Goal: Transaction & Acquisition: Subscribe to service/newsletter

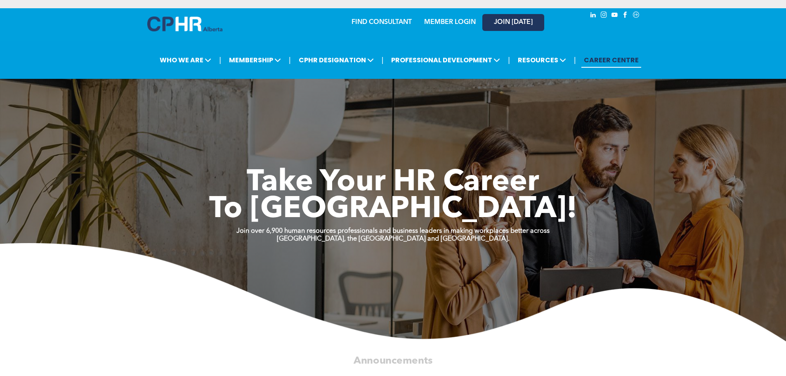
click at [506, 19] on span "JOIN [DATE]" at bounding box center [513, 23] width 39 height 8
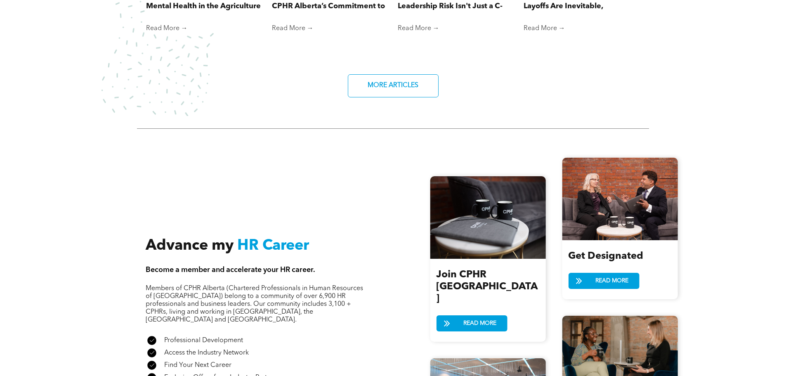
scroll to position [990, 0]
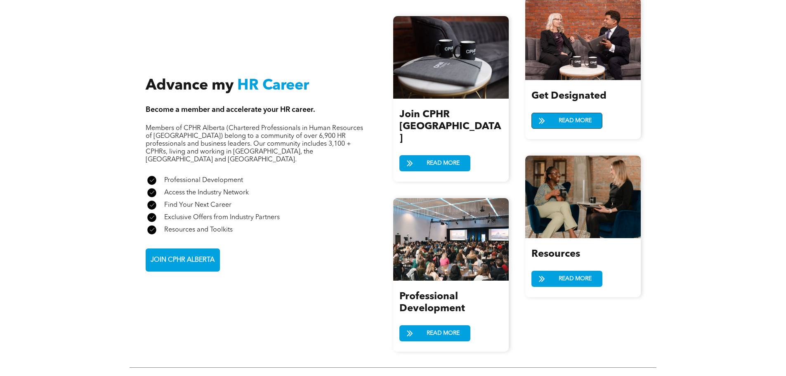
click at [558, 113] on span "READ MORE" at bounding box center [575, 120] width 39 height 15
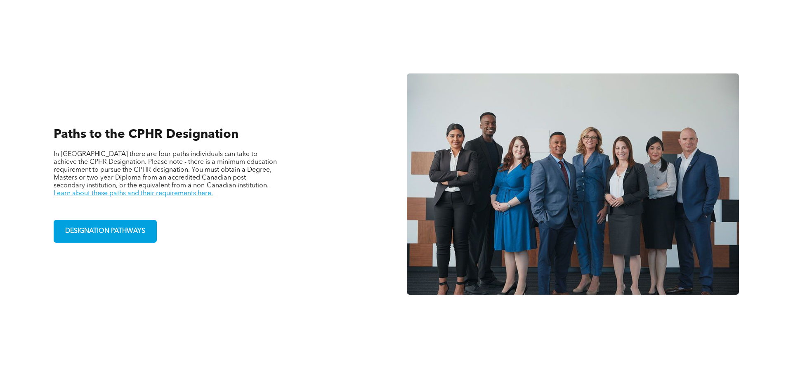
scroll to position [578, 0]
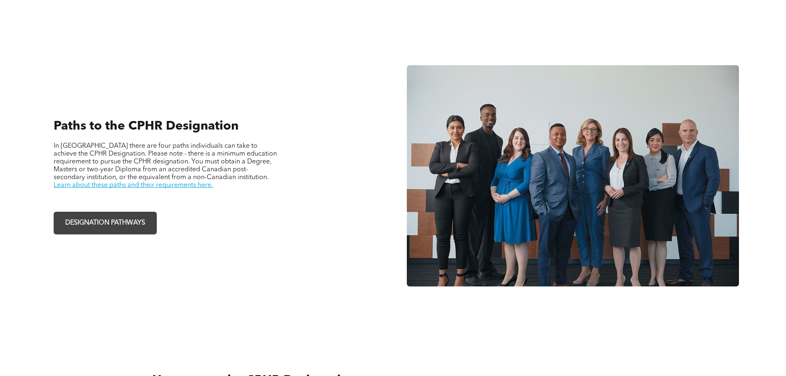
click at [130, 215] on span "DESIGNATION PATHWAYS" at bounding box center [105, 223] width 86 height 16
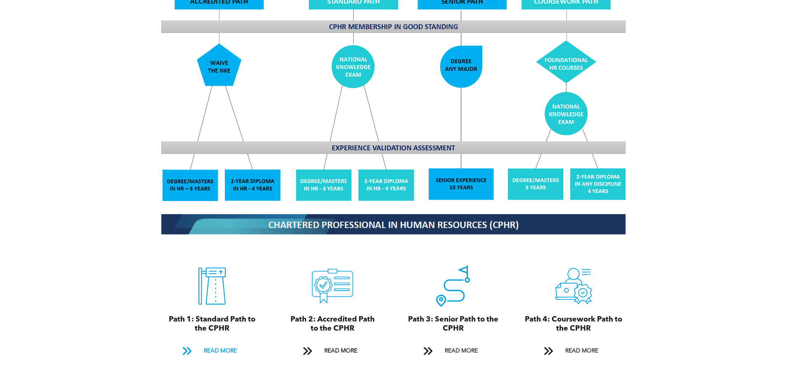
scroll to position [784, 0]
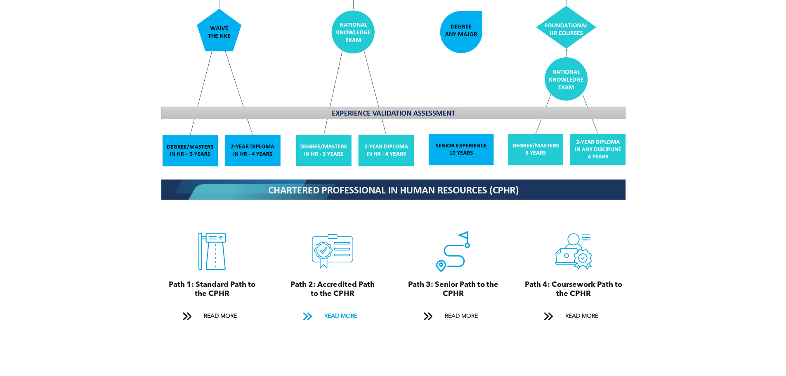
click at [328, 309] on span "READ MORE" at bounding box center [340, 316] width 39 height 15
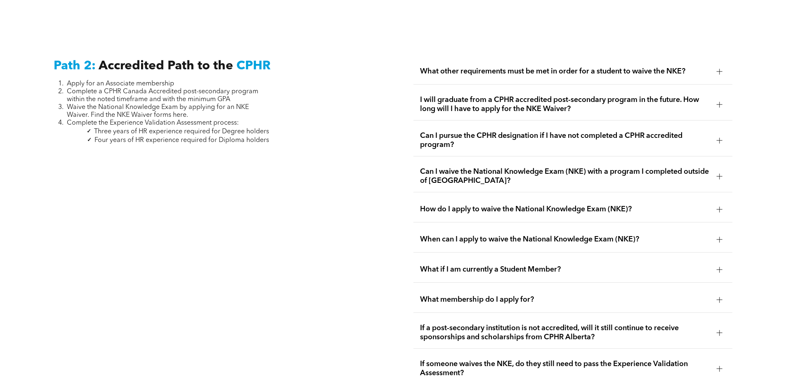
scroll to position [1341, 0]
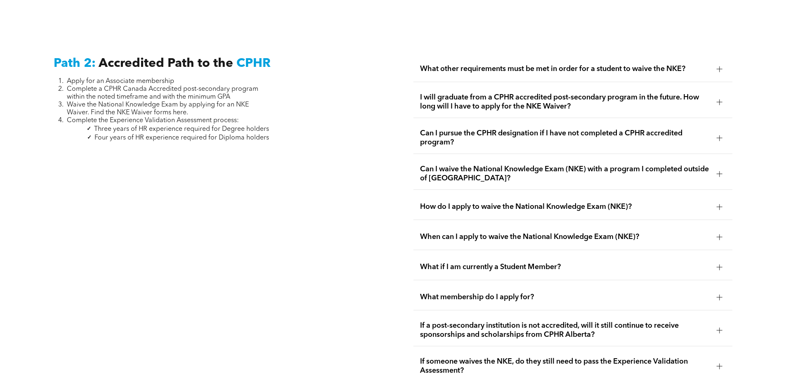
click at [721, 69] on div at bounding box center [720, 69] width 6 height 0
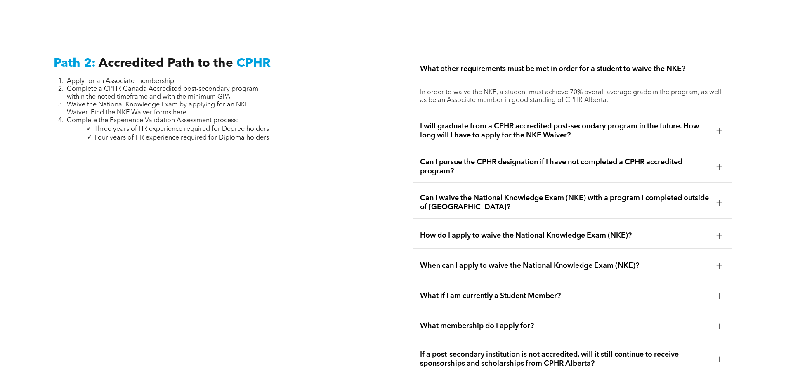
click at [716, 125] on div at bounding box center [720, 131] width 12 height 12
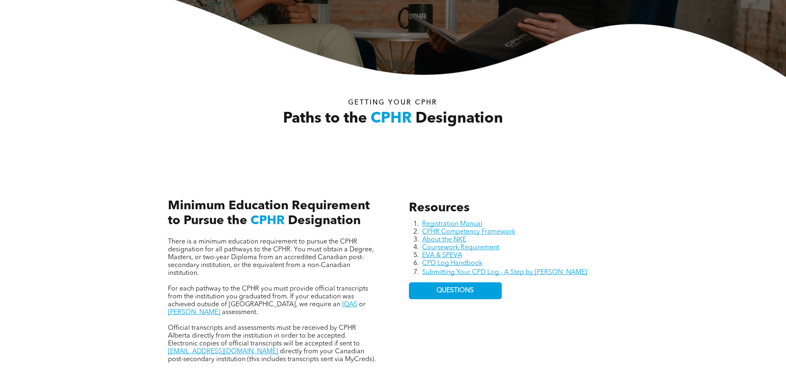
scroll to position [0, 0]
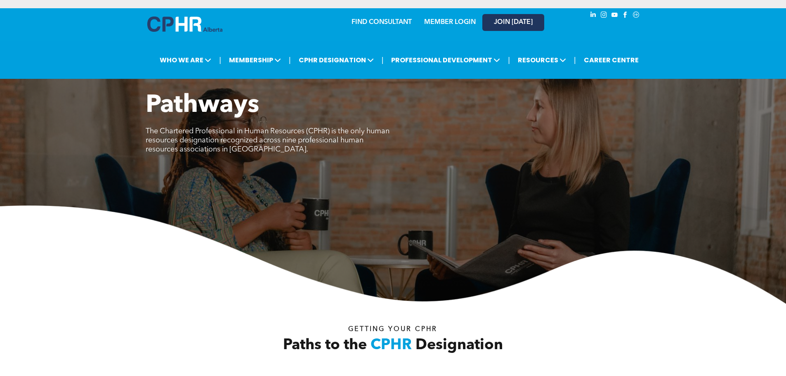
click at [497, 19] on span "JOIN [DATE]" at bounding box center [513, 23] width 39 height 8
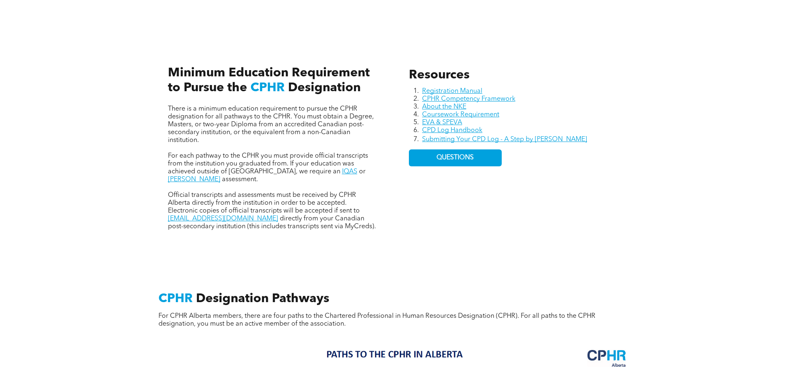
scroll to position [289, 0]
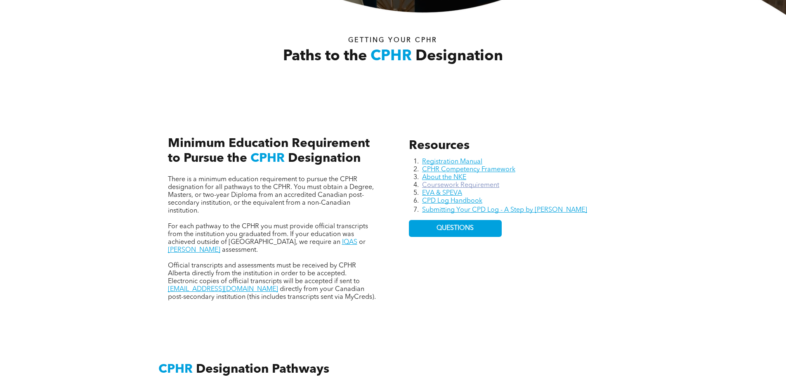
click at [459, 182] on link "Coursework Requirement" at bounding box center [460, 185] width 77 height 7
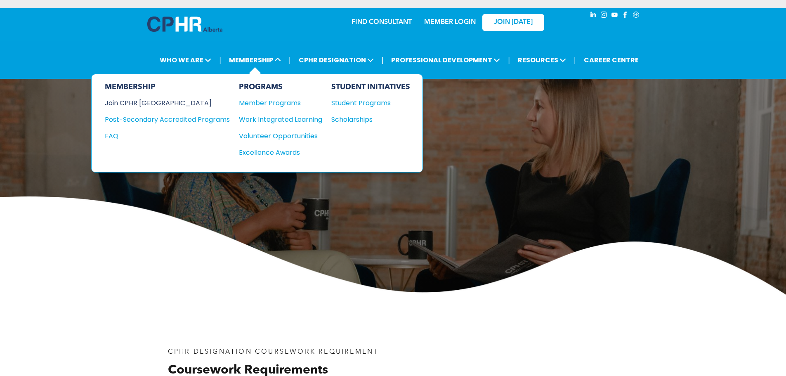
click at [146, 98] on div "Join CPHR [GEOGRAPHIC_DATA]" at bounding box center [161, 103] width 113 height 10
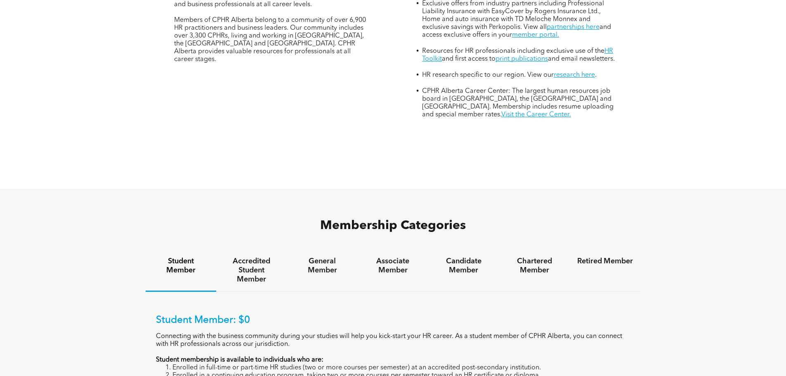
scroll to position [454, 0]
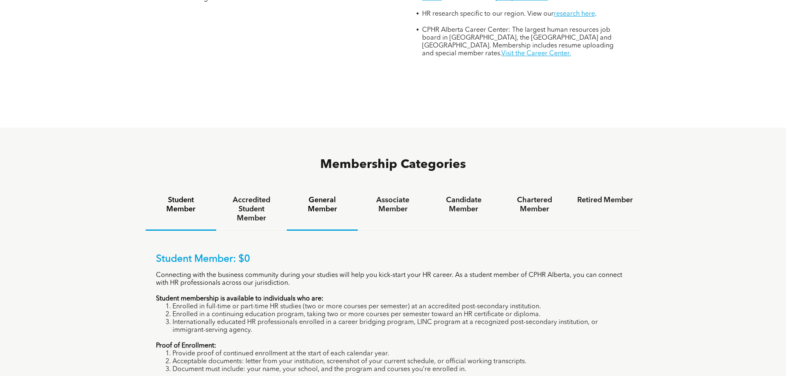
click at [322, 196] on h4 "General Member" at bounding box center [322, 205] width 56 height 18
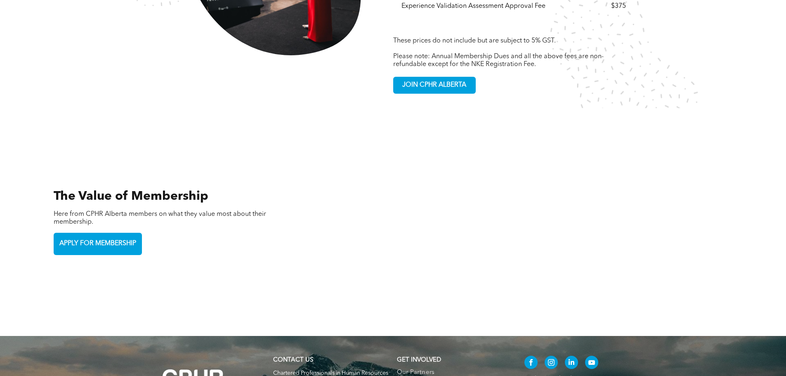
scroll to position [1733, 0]
